Goal: Task Accomplishment & Management: Complete application form

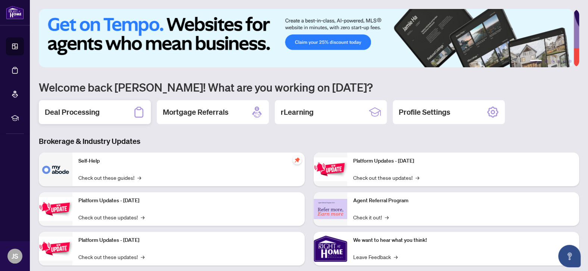
click at [78, 114] on h2 "Deal Processing" at bounding box center [72, 112] width 55 height 10
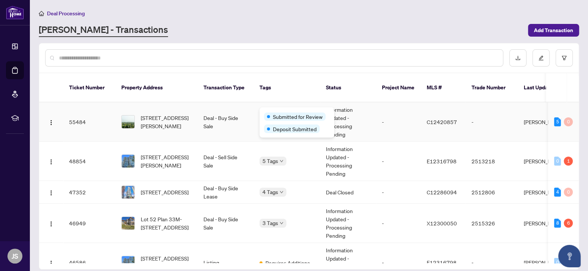
click at [281, 111] on div "Submitted for Review Deposit Submitted" at bounding box center [297, 122] width 75 height 30
click at [281, 151] on div "Requires Additional Docs" at bounding box center [297, 155] width 66 height 9
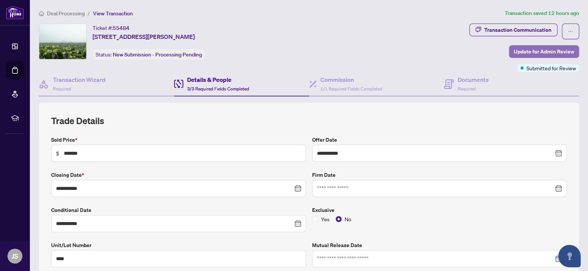
click at [531, 49] on span "Update for Admin Review" at bounding box center [544, 52] width 61 height 12
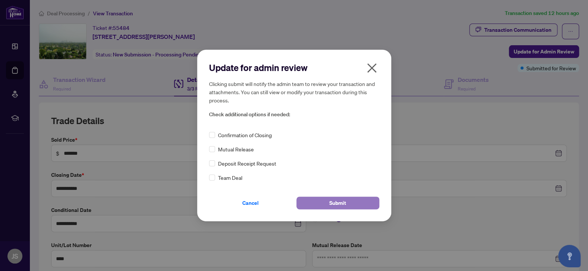
click at [343, 202] on span "Submit" at bounding box center [337, 203] width 17 height 12
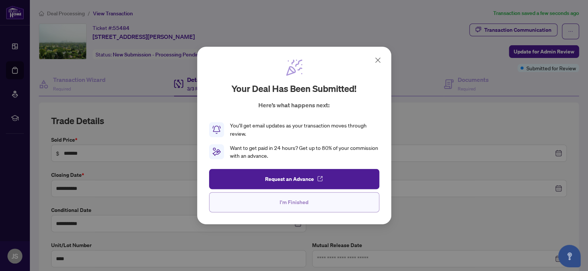
click at [291, 202] on span "I'm Finished" at bounding box center [294, 202] width 29 height 12
